Goal: Information Seeking & Learning: Understand process/instructions

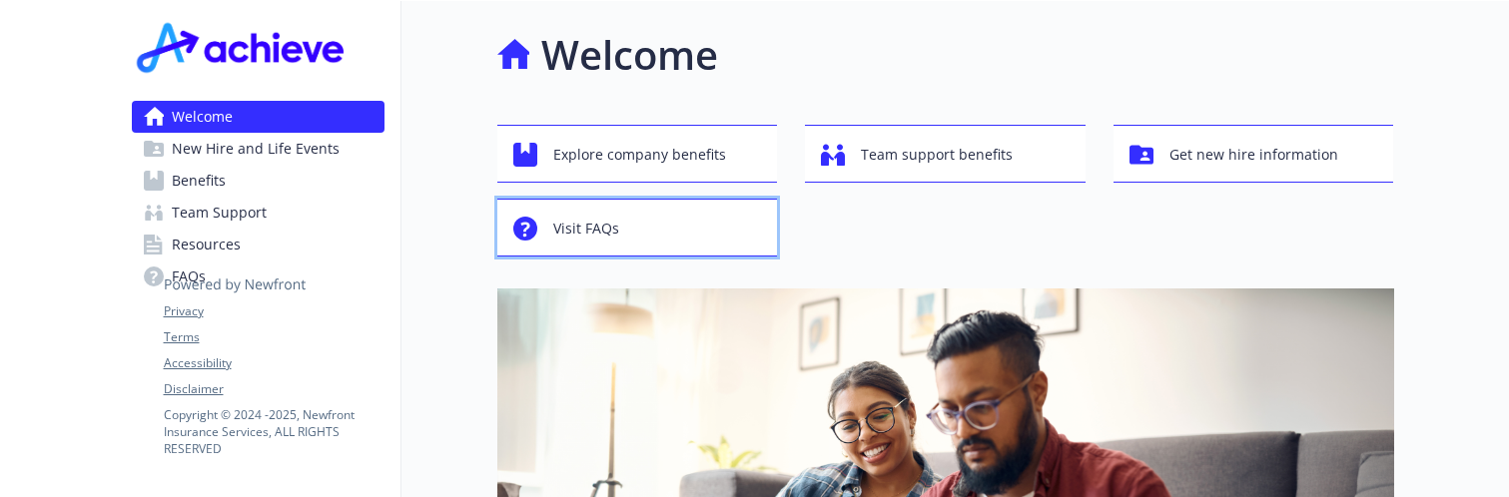
click at [627, 228] on div "Visit FAQs" at bounding box center [640, 229] width 255 height 38
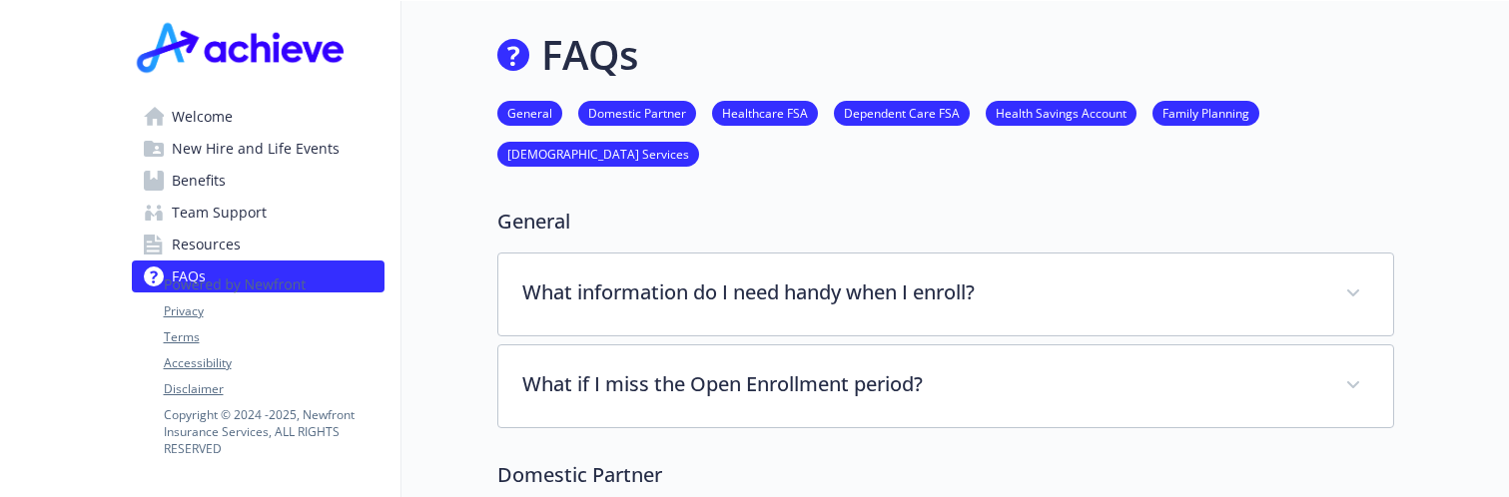
click at [187, 117] on span "Welcome" at bounding box center [202, 117] width 61 height 32
